Goal: Transaction & Acquisition: Download file/media

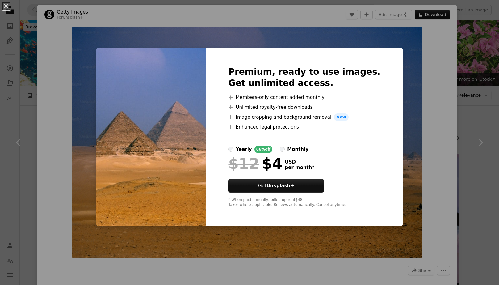
click at [402, 57] on div "An X shape Premium, ready to use images. Get unlimited access. A plus sign Memb…" at bounding box center [249, 142] width 499 height 285
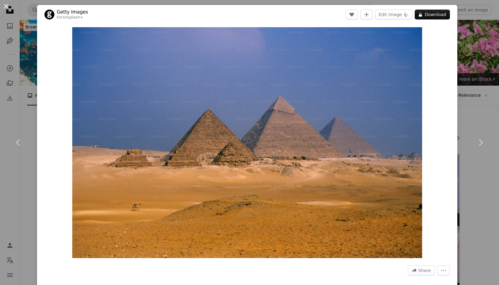
click at [4, 5] on button "An X shape" at bounding box center [5, 5] width 7 height 7
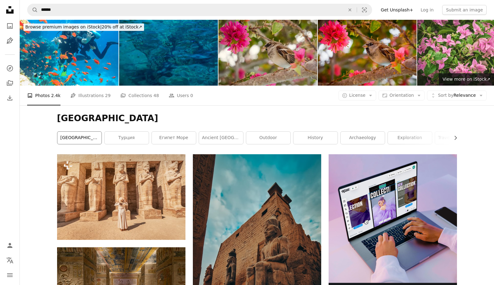
click at [82, 132] on link "[GEOGRAPHIC_DATA]" at bounding box center [79, 138] width 44 height 12
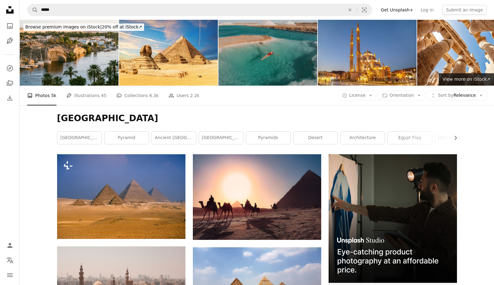
scroll to position [62, 0]
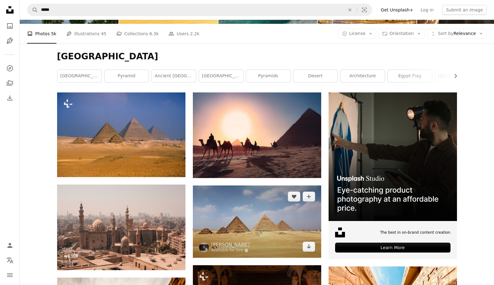
click at [249, 185] on img at bounding box center [257, 221] width 128 height 72
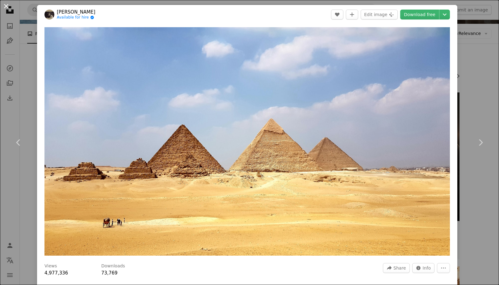
click at [6, 9] on button "An X shape" at bounding box center [5, 5] width 7 height 7
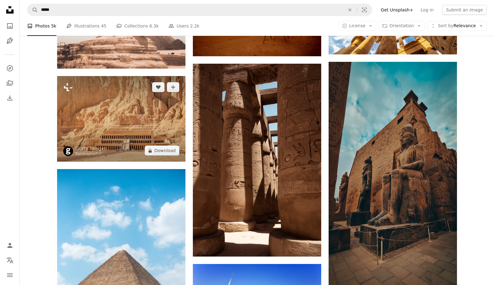
scroll to position [587, 0]
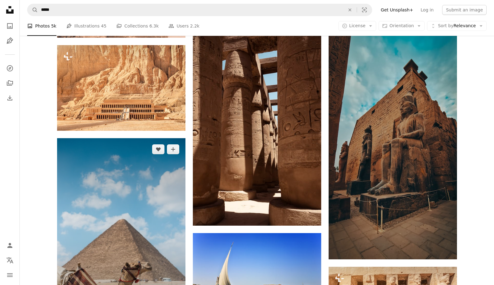
click at [125, 191] on img at bounding box center [121, 234] width 128 height 193
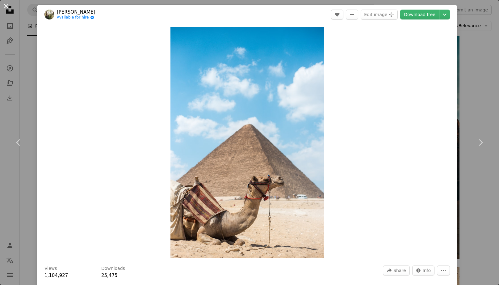
click at [8, 6] on button "An X shape" at bounding box center [5, 5] width 7 height 7
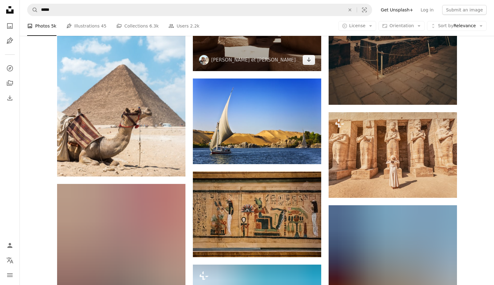
scroll to position [679, 0]
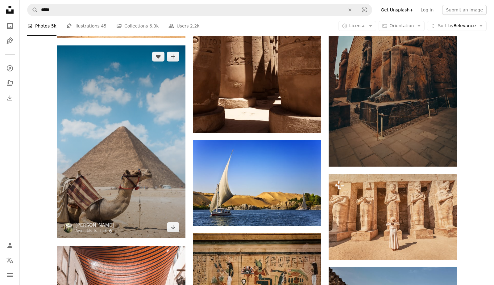
click at [115, 83] on img at bounding box center [121, 141] width 128 height 193
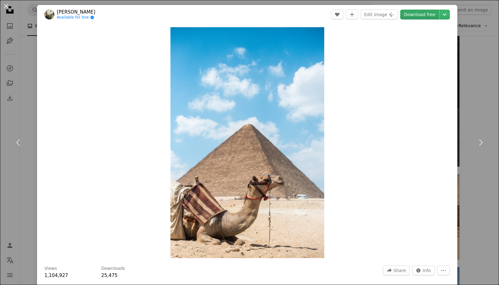
click at [418, 18] on link "Download free" at bounding box center [419, 15] width 39 height 10
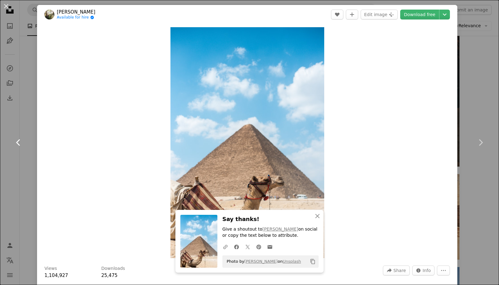
click at [17, 140] on icon "Chevron left" at bounding box center [19, 142] width 10 height 10
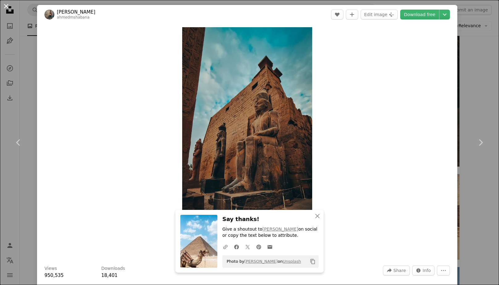
click at [6, 8] on button "An X shape" at bounding box center [5, 5] width 7 height 7
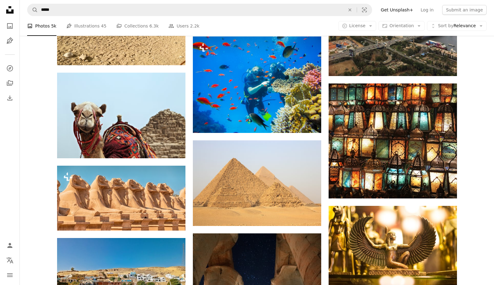
scroll to position [3612, 0]
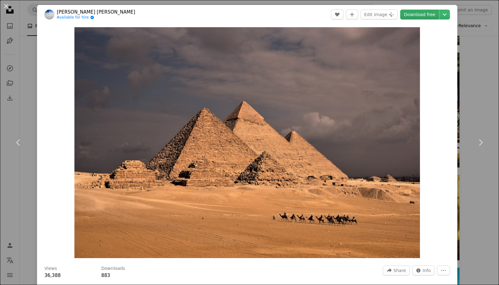
click at [412, 17] on link "Download free" at bounding box center [419, 15] width 39 height 10
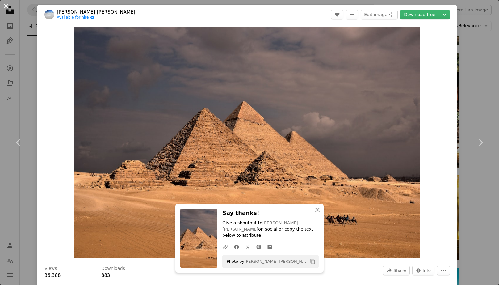
click at [7, 8] on button "An X shape" at bounding box center [5, 5] width 7 height 7
